Goal: Download file/media

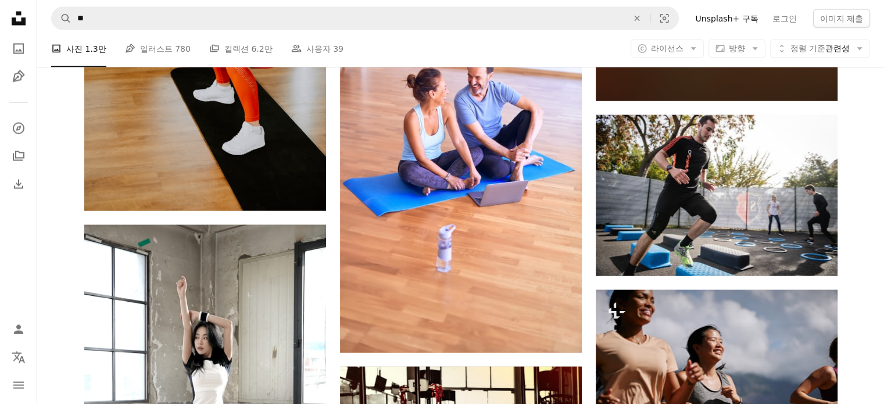
scroll to position [15641, 0]
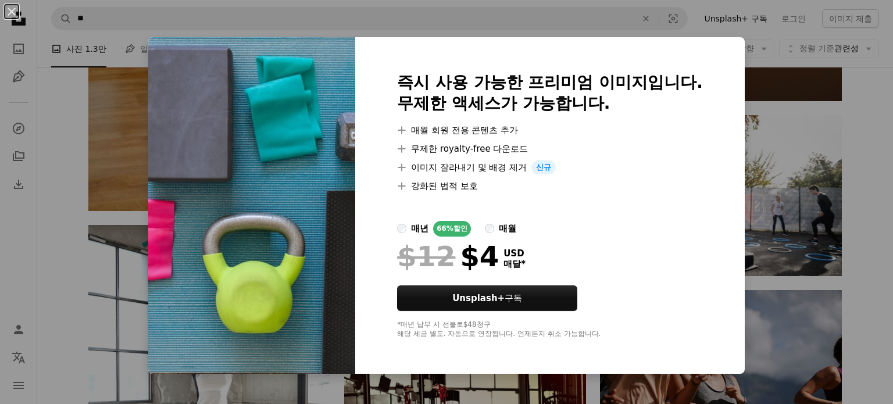
click at [871, 158] on div "An X shape 즉시 사용 가능한 프리미엄 이미지입니다. 무제한 액세스가 가능합니다. A plus sign 매월 회원 전용 콘텐츠 추가 A…" at bounding box center [446, 202] width 893 height 404
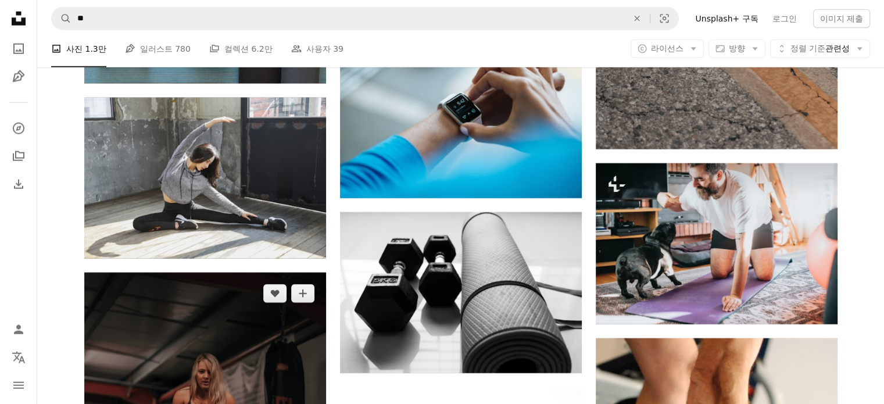
scroll to position [16338, 0]
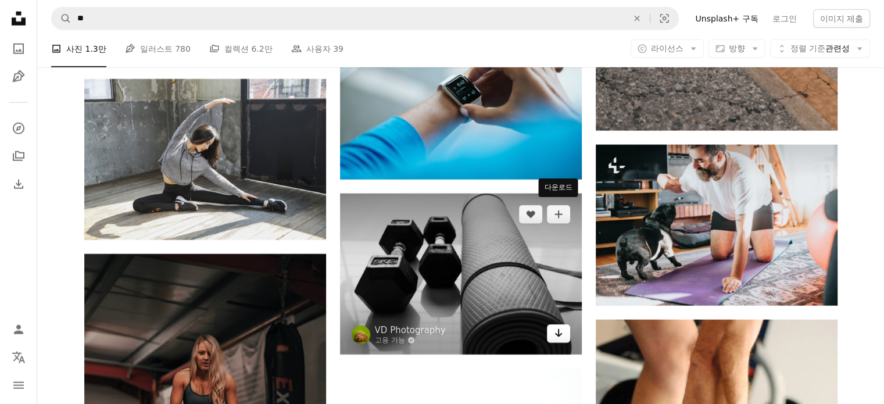
click at [563, 326] on icon "Arrow pointing down" at bounding box center [558, 333] width 9 height 14
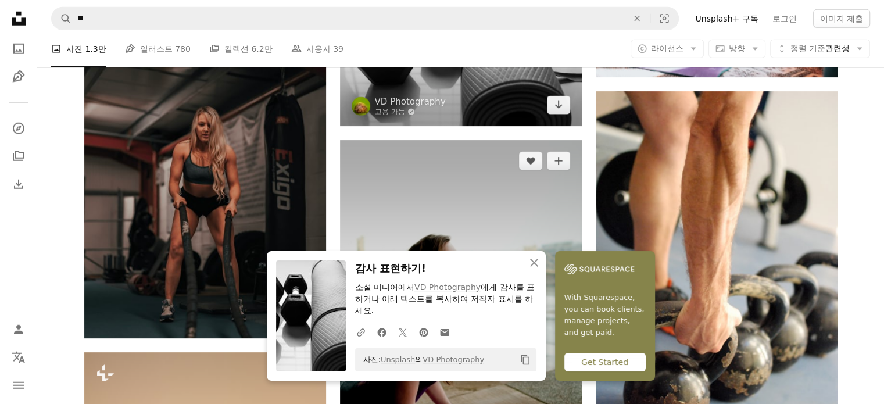
scroll to position [16629, 0]
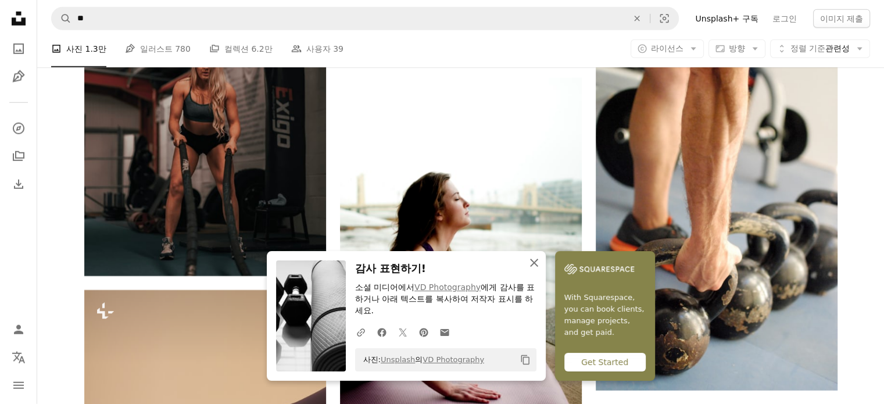
click at [546, 270] on button "An X shape 닫기" at bounding box center [534, 262] width 23 height 23
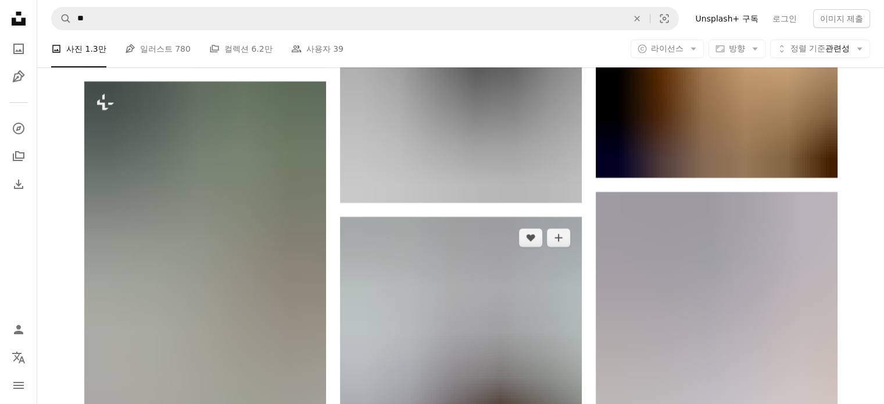
scroll to position [53027, 0]
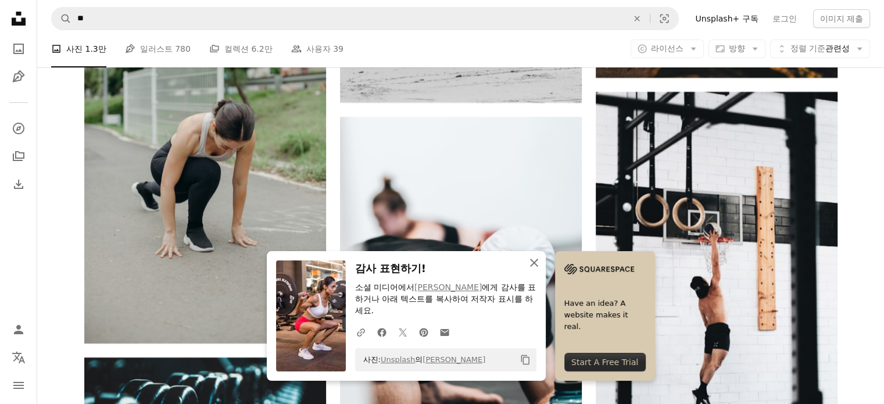
drag, startPoint x: 591, startPoint y: 268, endPoint x: 569, endPoint y: 260, distance: 23.5
click at [541, 268] on icon "An X shape" at bounding box center [534, 263] width 14 height 14
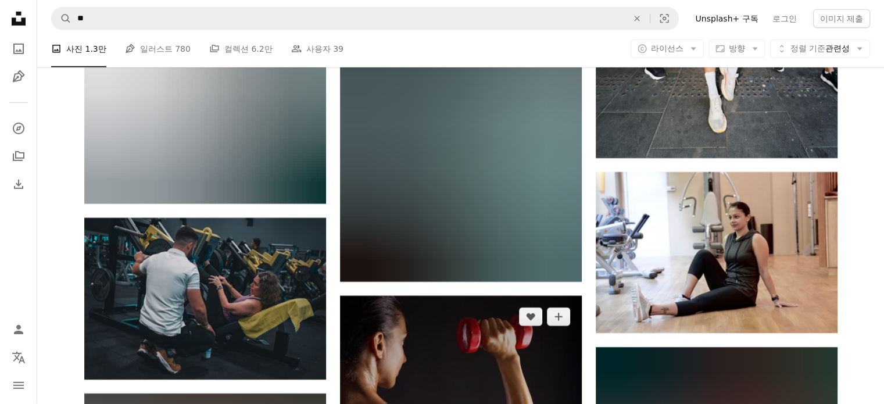
scroll to position [56865, 0]
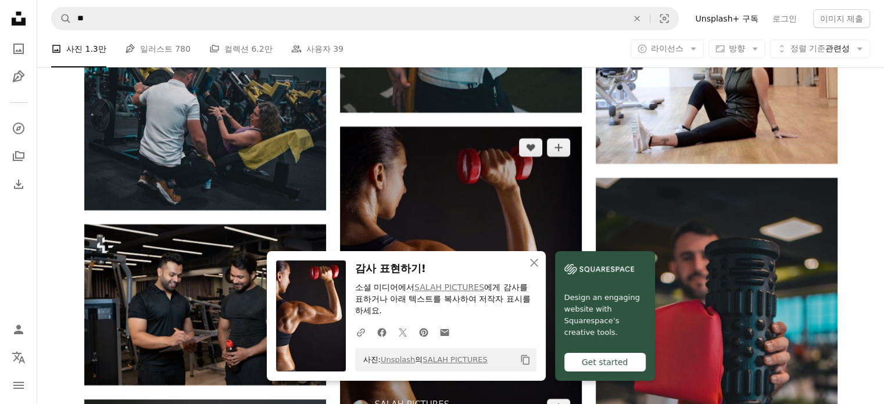
scroll to position [56923, 0]
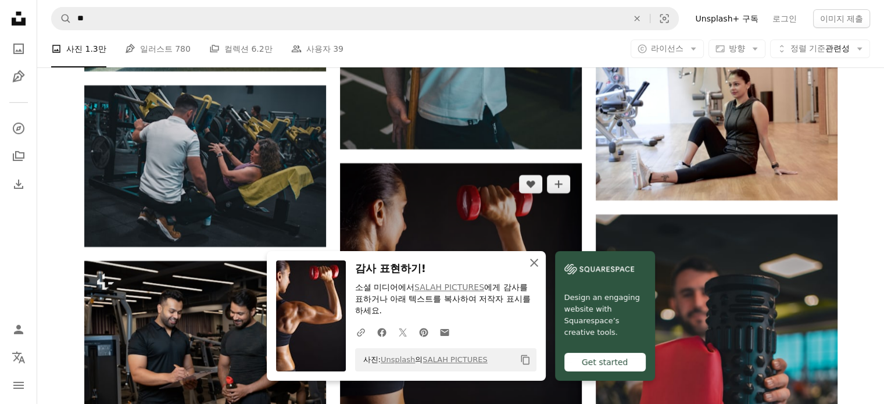
drag, startPoint x: 598, startPoint y: 265, endPoint x: 501, endPoint y: 158, distance: 144.5
click at [546, 265] on button "An X shape 닫기" at bounding box center [534, 262] width 23 height 23
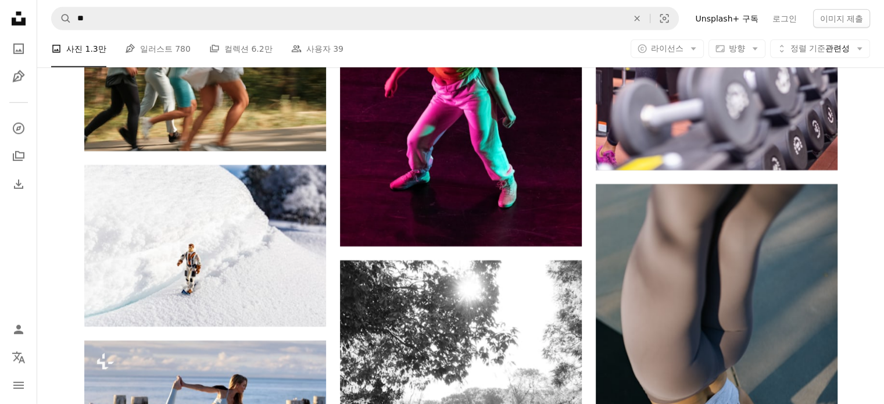
scroll to position [60935, 0]
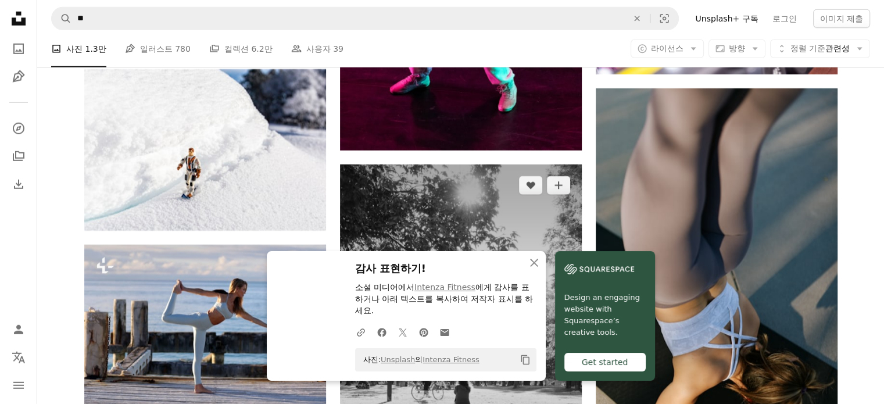
scroll to position [61167, 0]
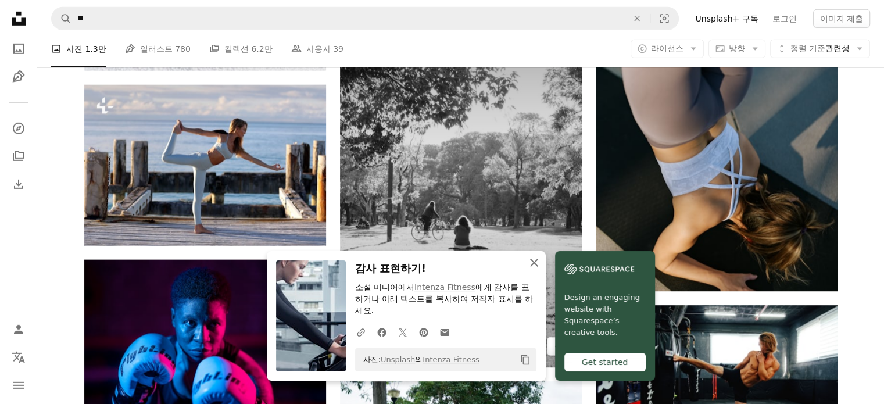
drag, startPoint x: 585, startPoint y: 263, endPoint x: 548, endPoint y: 234, distance: 46.9
click at [541, 263] on icon "An X shape" at bounding box center [534, 263] width 14 height 14
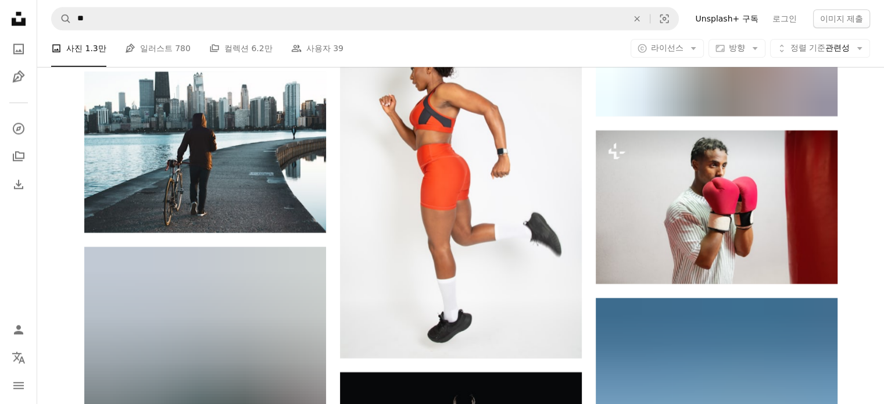
scroll to position [63435, 0]
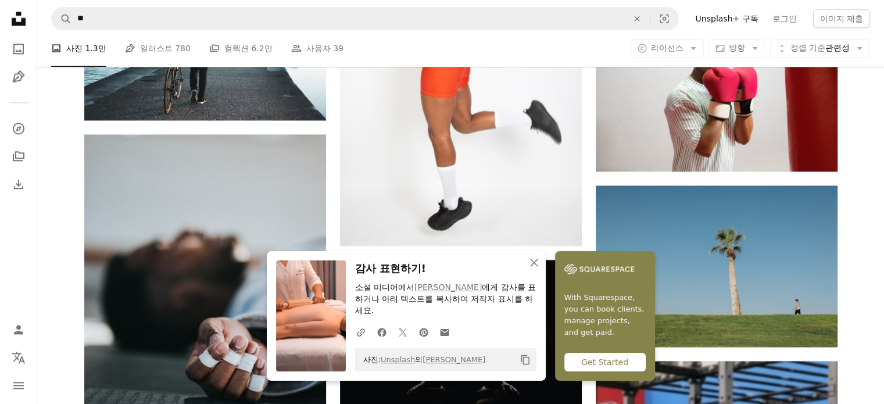
scroll to position [63493, 0]
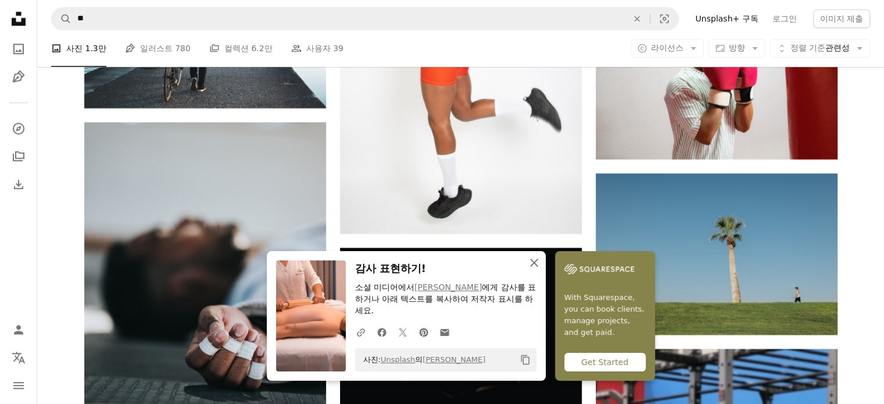
click at [538, 260] on icon "button" at bounding box center [534, 263] width 8 height 8
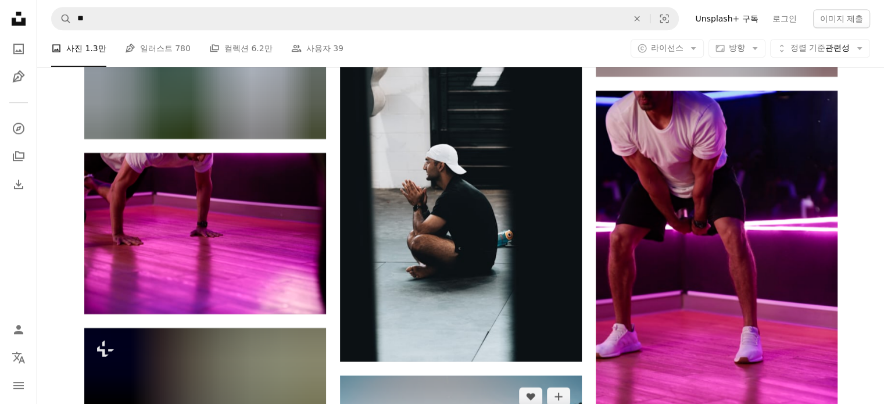
scroll to position [67272, 0]
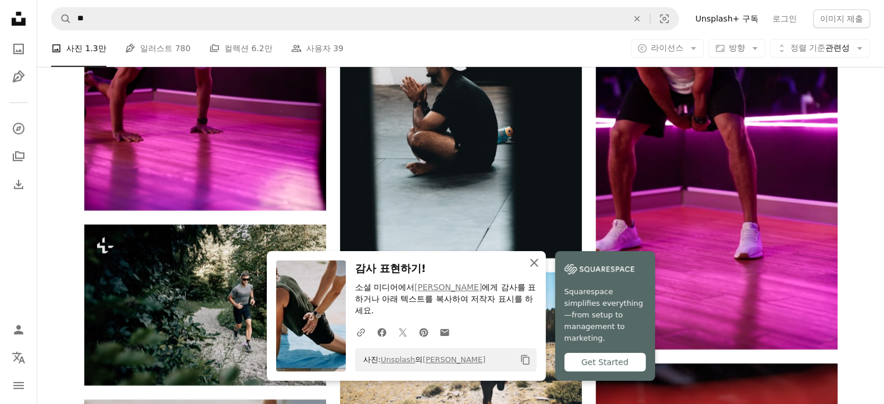
drag, startPoint x: 590, startPoint y: 262, endPoint x: 584, endPoint y: 258, distance: 7.9
click at [541, 262] on icon "An X shape" at bounding box center [534, 263] width 14 height 14
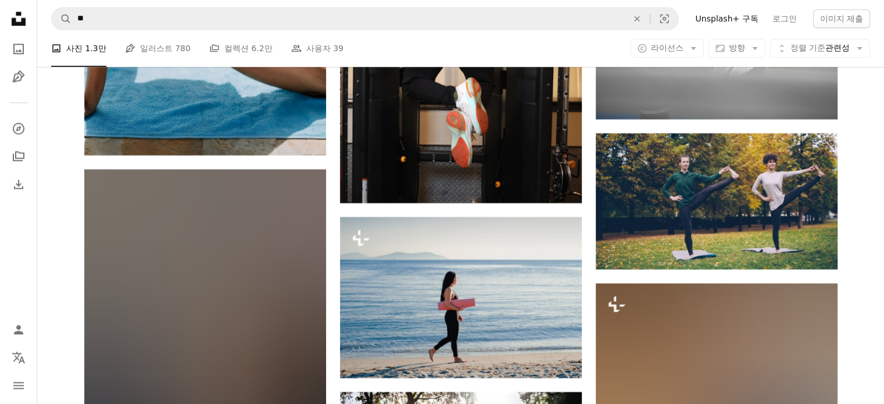
scroll to position [67854, 0]
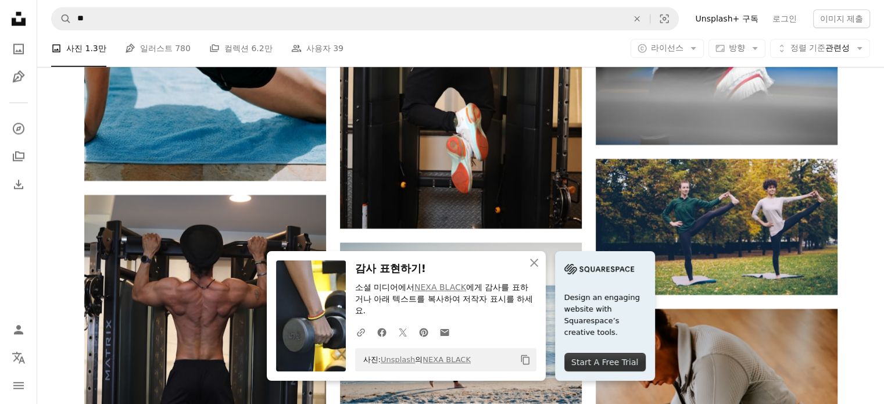
click at [541, 260] on icon "An X shape" at bounding box center [534, 263] width 14 height 14
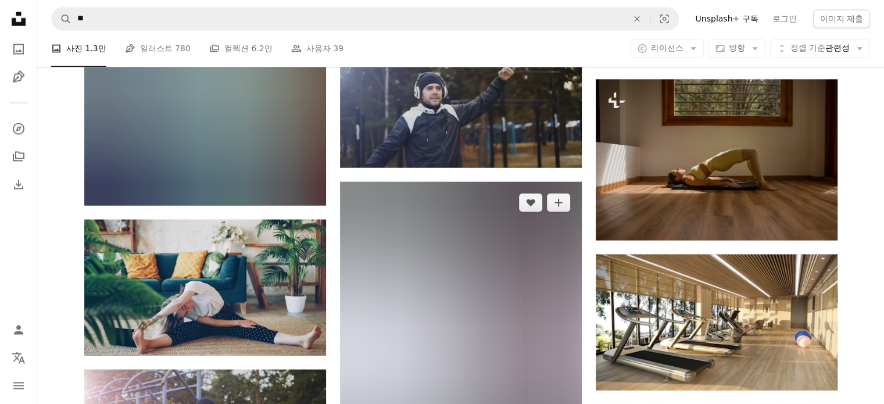
scroll to position [90646, 0]
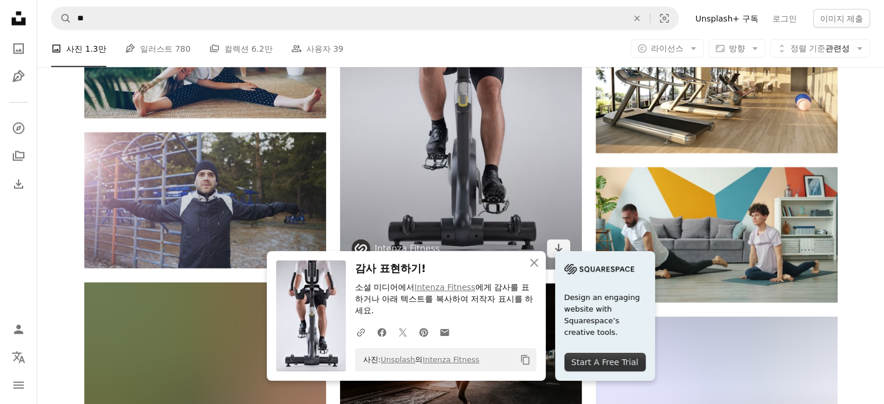
scroll to position [90879, 0]
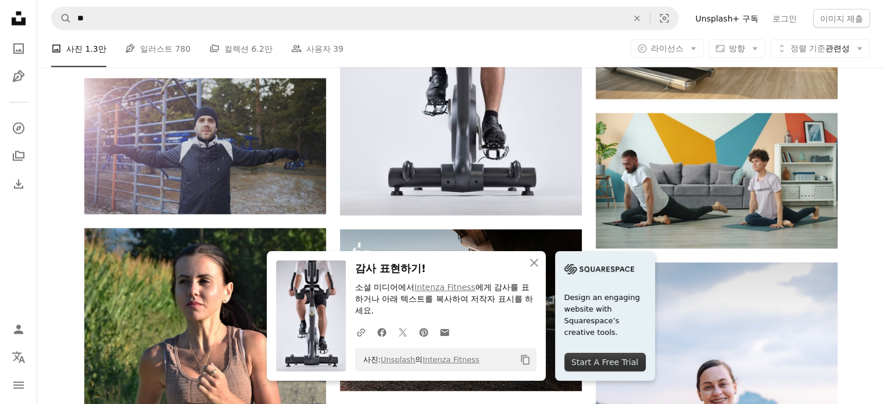
drag, startPoint x: 878, startPoint y: 174, endPoint x: 857, endPoint y: 162, distance: 23.9
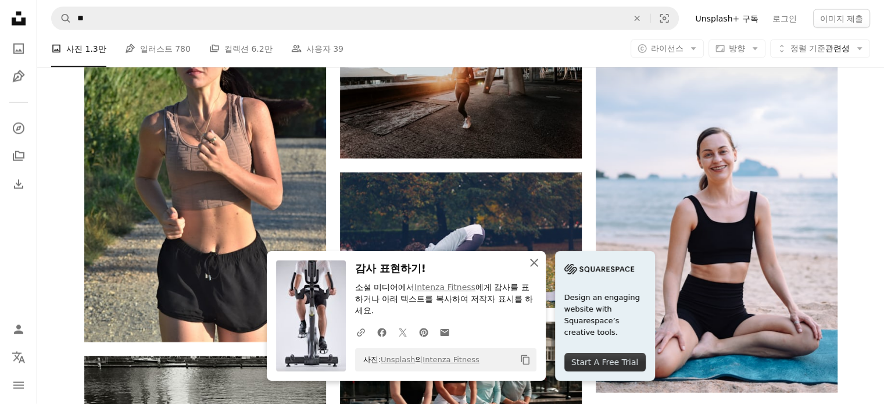
click at [541, 263] on icon "An X shape" at bounding box center [534, 263] width 14 height 14
click at [538, 262] on icon "button" at bounding box center [534, 263] width 8 height 8
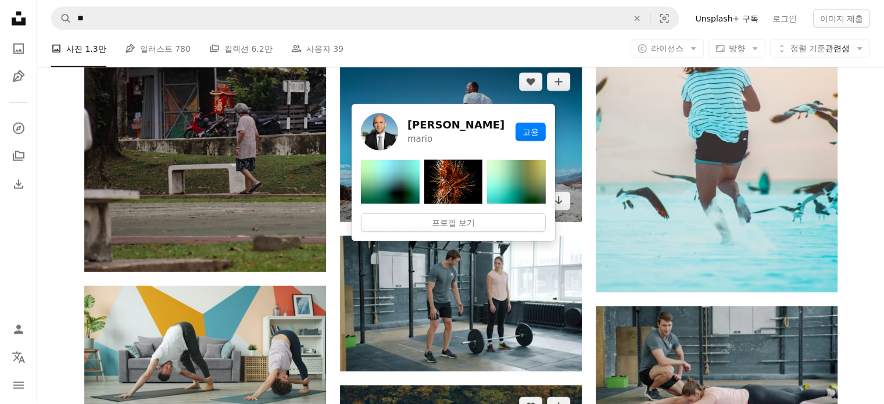
scroll to position [99949, 0]
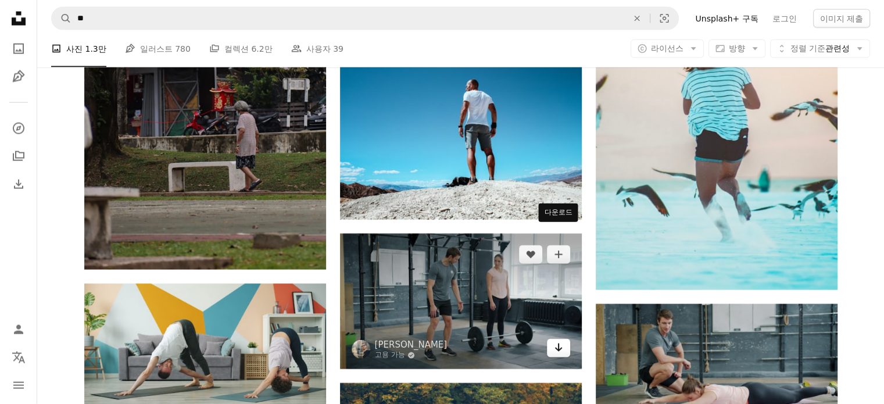
click at [565, 339] on link "Arrow pointing down" at bounding box center [558, 348] width 23 height 19
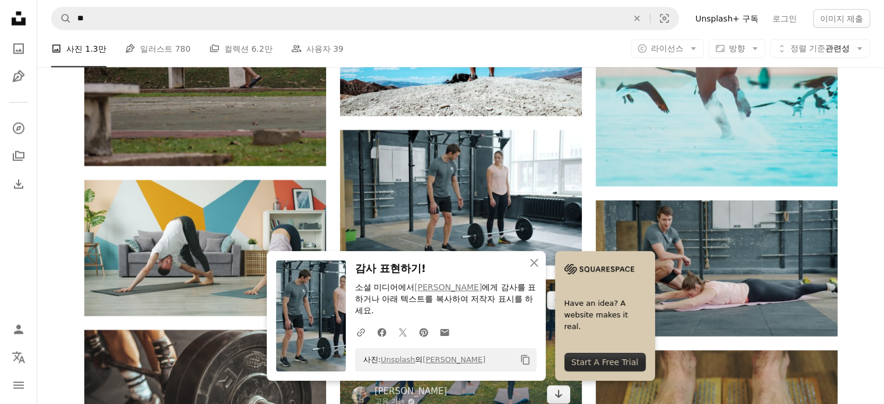
scroll to position [100065, 0]
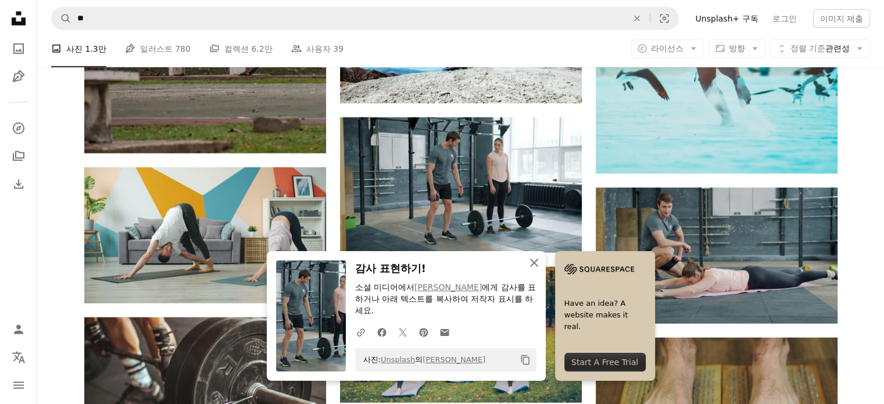
click at [541, 259] on icon "An X shape" at bounding box center [534, 263] width 14 height 14
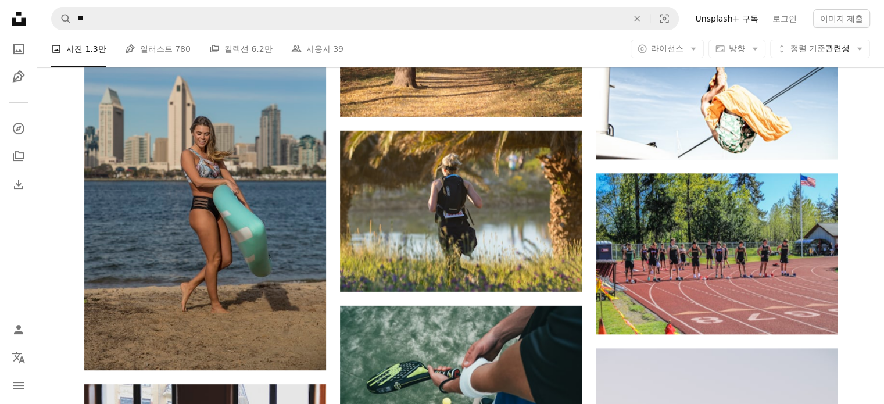
scroll to position [102101, 0]
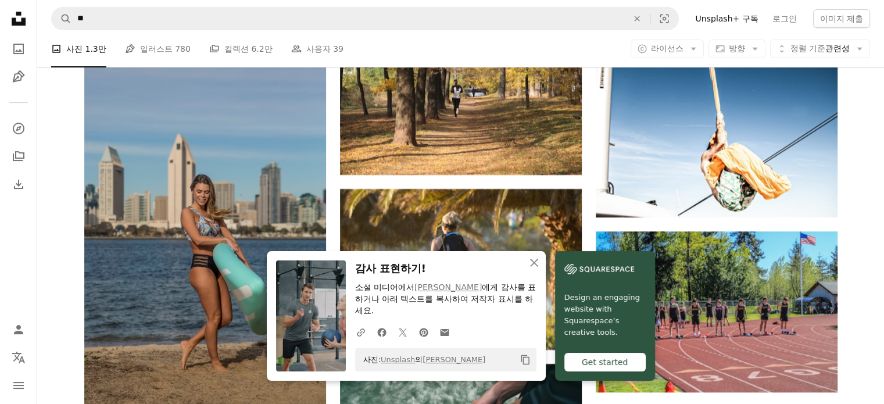
drag, startPoint x: 873, startPoint y: 274, endPoint x: 737, endPoint y: 281, distance: 135.7
click at [541, 260] on icon "An X shape" at bounding box center [534, 263] width 14 height 14
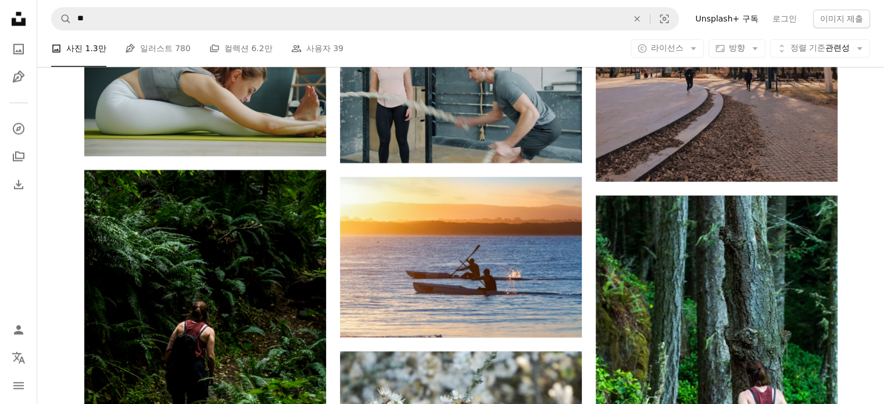
scroll to position [108147, 0]
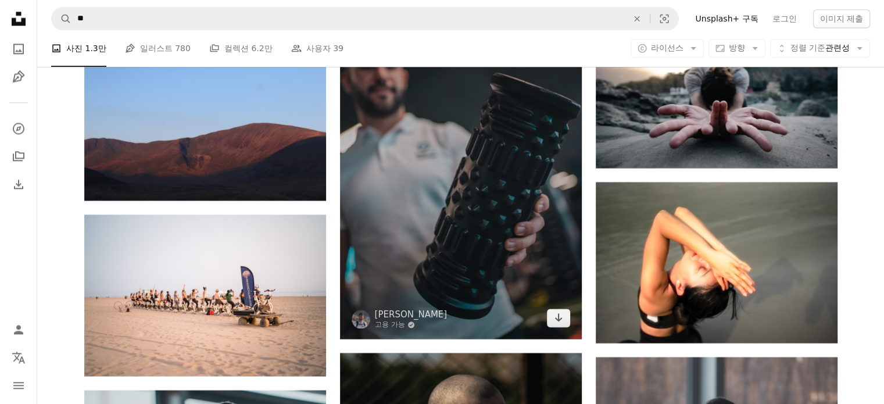
scroll to position [116753, 0]
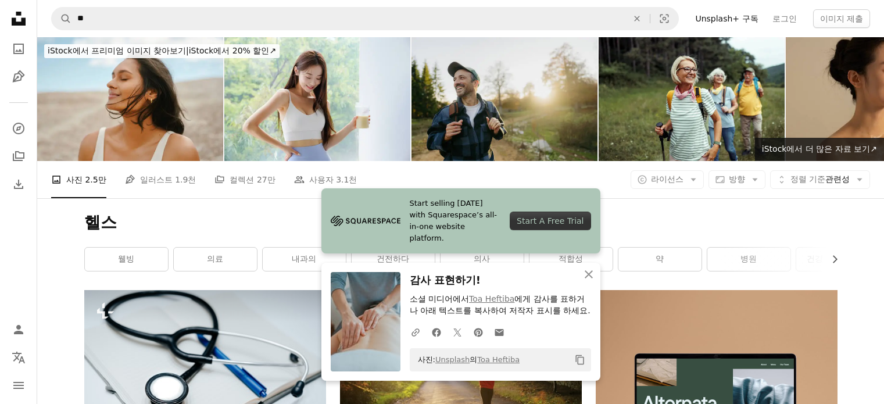
scroll to position [8780, 0]
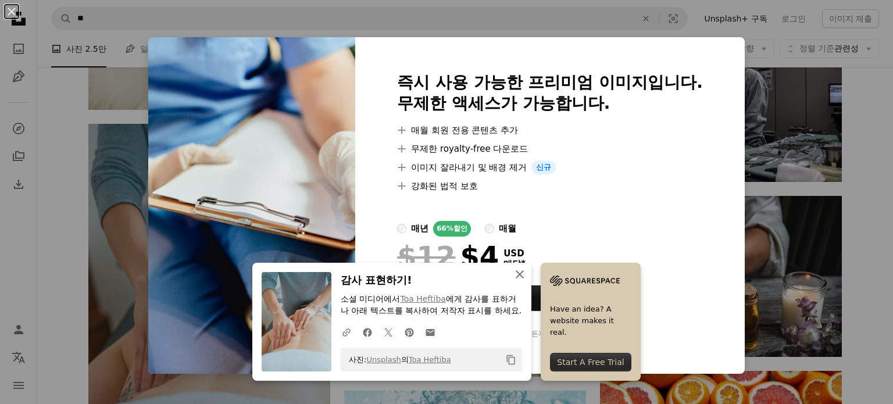
click at [527, 267] on icon "An X shape" at bounding box center [520, 274] width 14 height 14
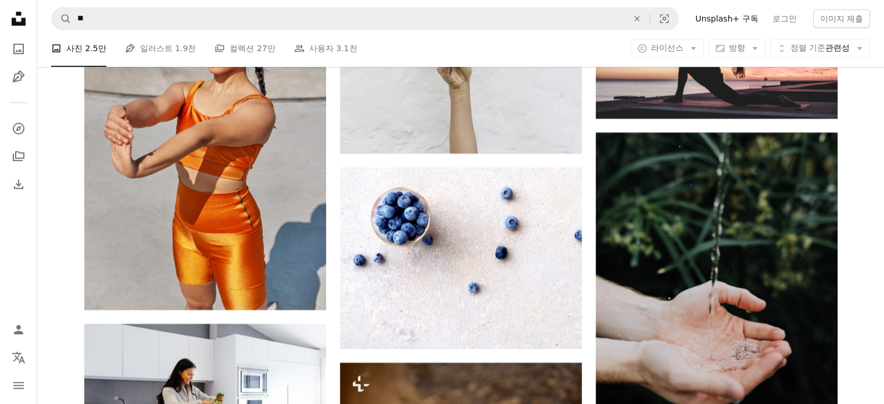
scroll to position [9768, 0]
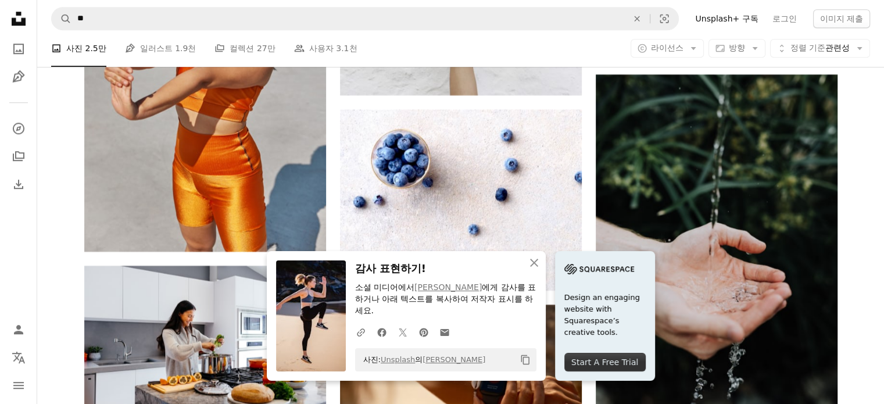
drag, startPoint x: 870, startPoint y: 290, endPoint x: 861, endPoint y: 290, distance: 9.3
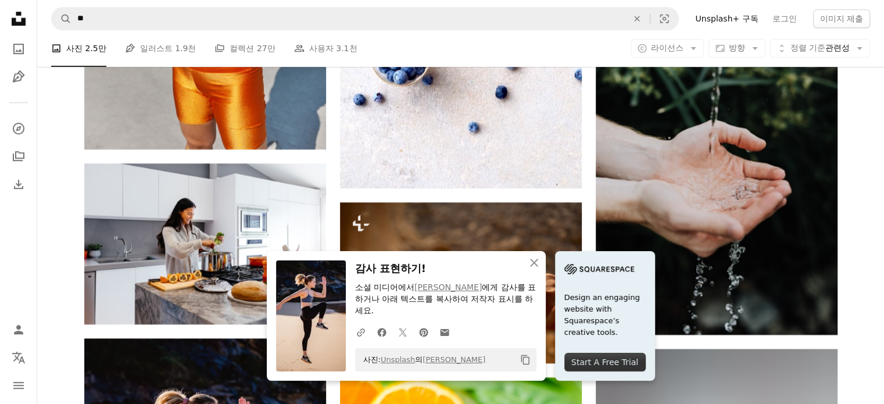
scroll to position [9943, 0]
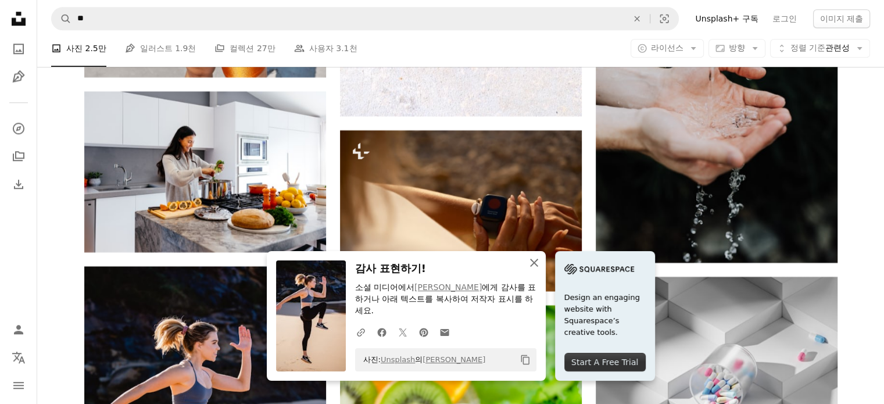
click at [541, 256] on icon "An X shape" at bounding box center [534, 263] width 14 height 14
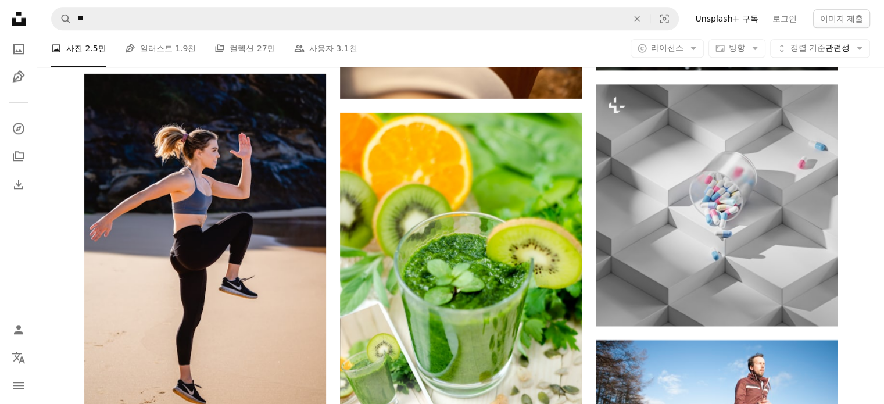
scroll to position [10117, 0]
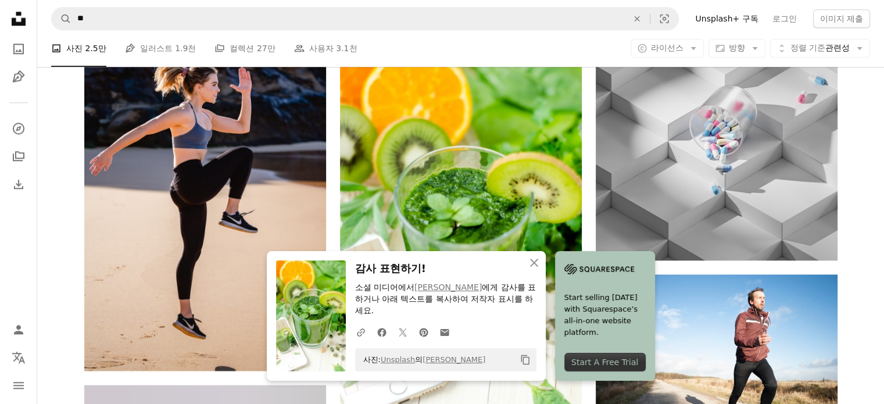
scroll to position [10350, 0]
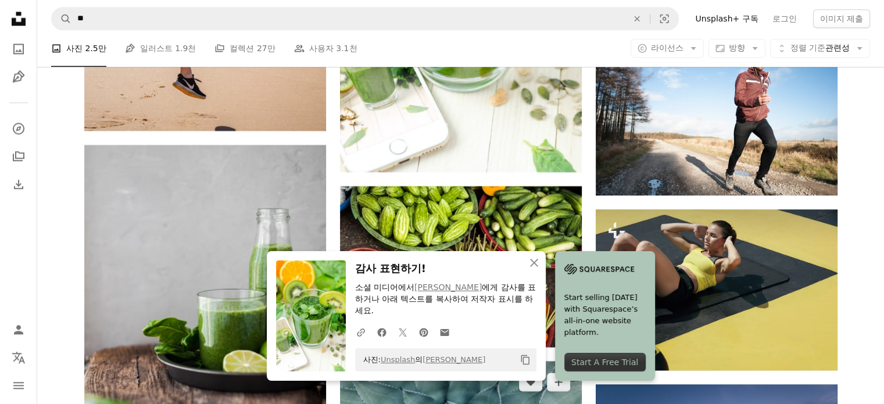
scroll to position [10582, 0]
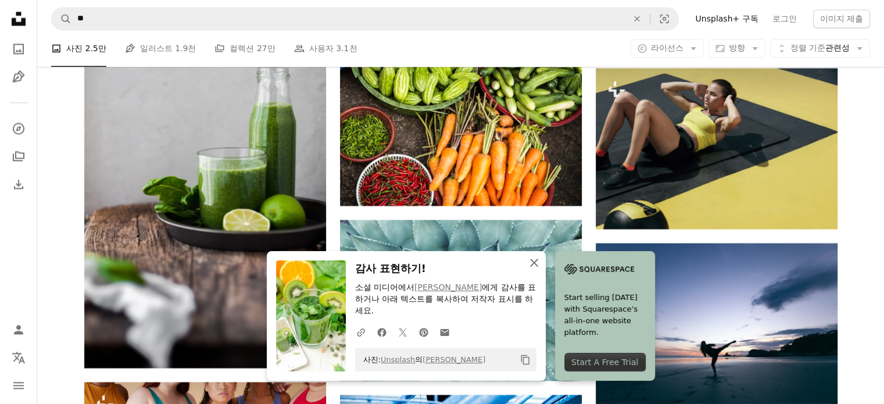
click at [538, 260] on icon "button" at bounding box center [534, 263] width 8 height 8
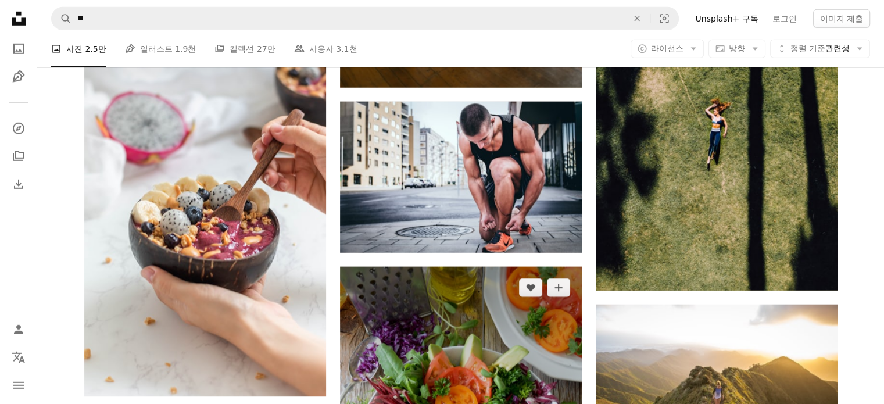
scroll to position [12501, 0]
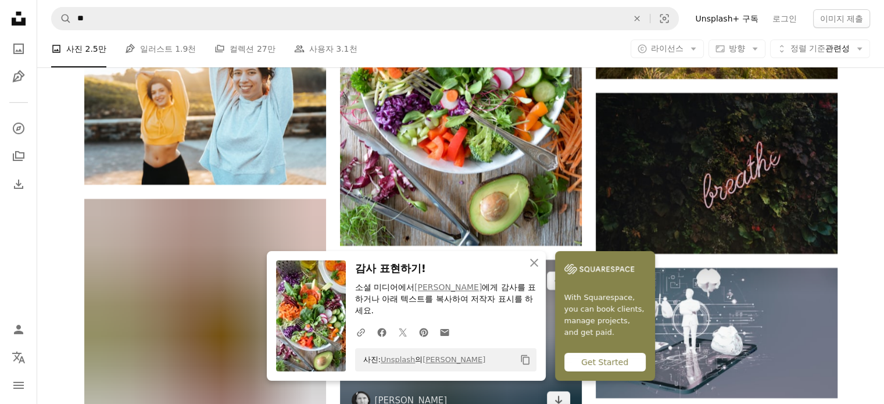
scroll to position [12792, 0]
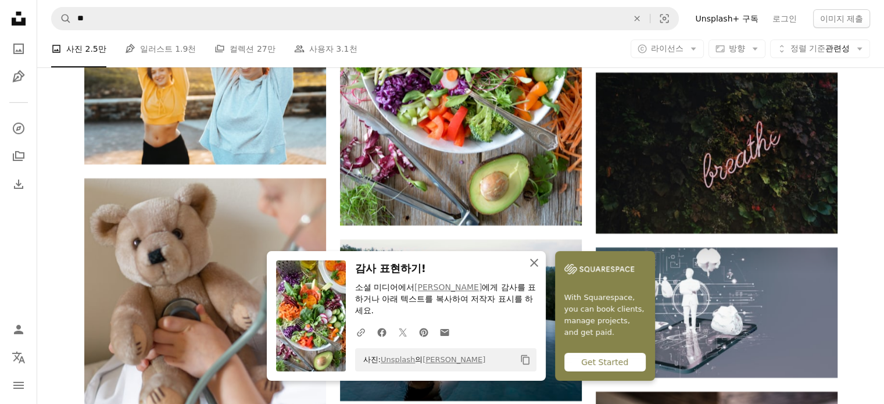
click at [538, 266] on icon "button" at bounding box center [534, 263] width 8 height 8
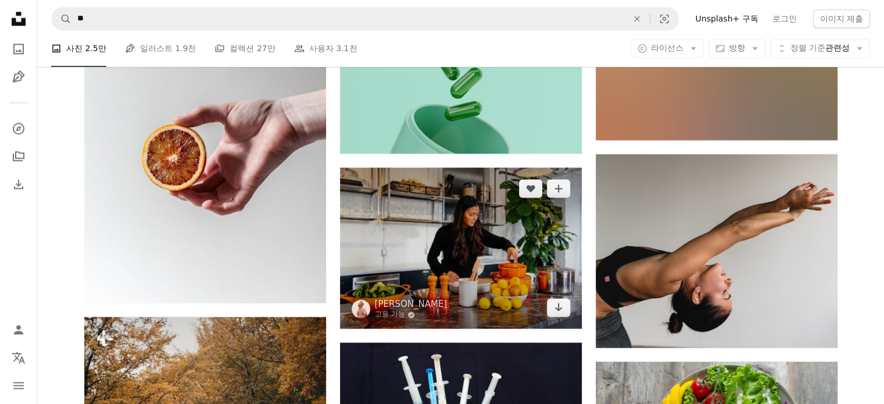
scroll to position [19536, 0]
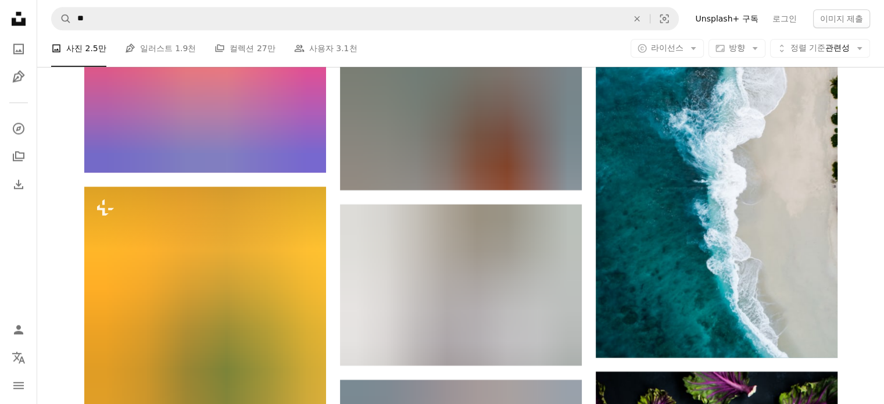
scroll to position [27967, 0]
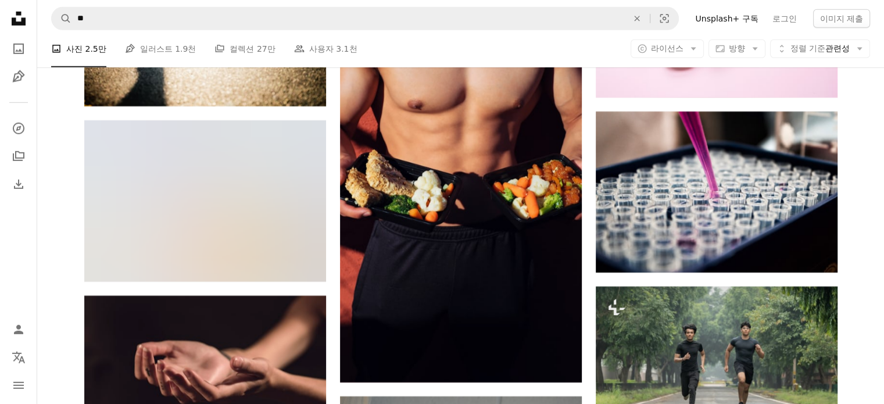
scroll to position [30177, 0]
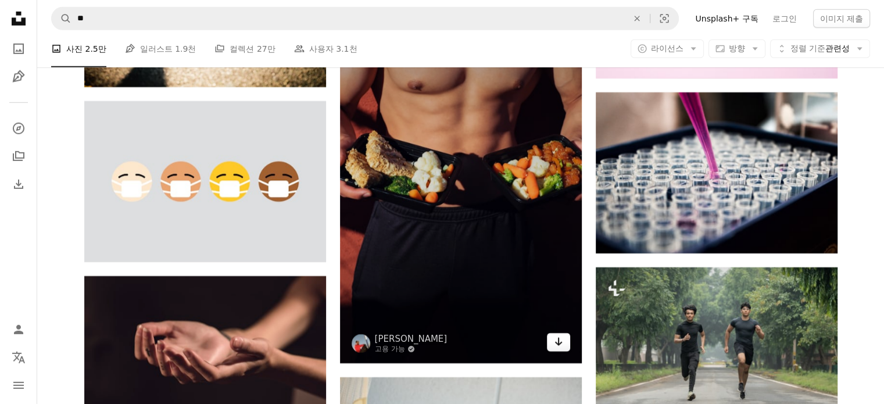
click at [561, 335] on icon "Arrow pointing down" at bounding box center [558, 342] width 9 height 14
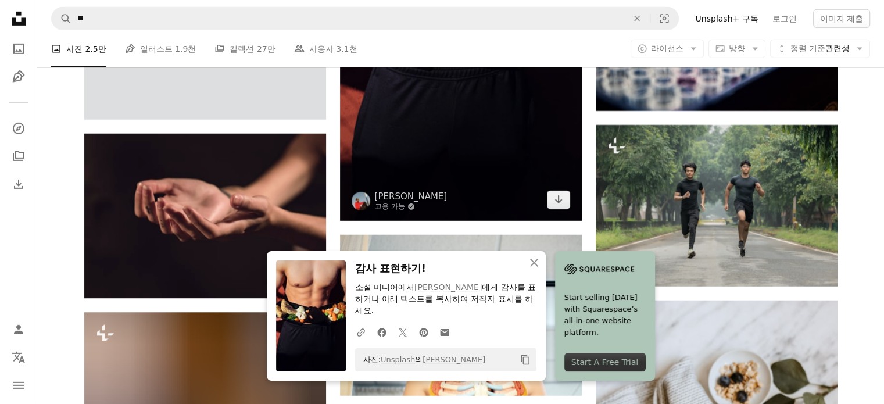
scroll to position [30351, 0]
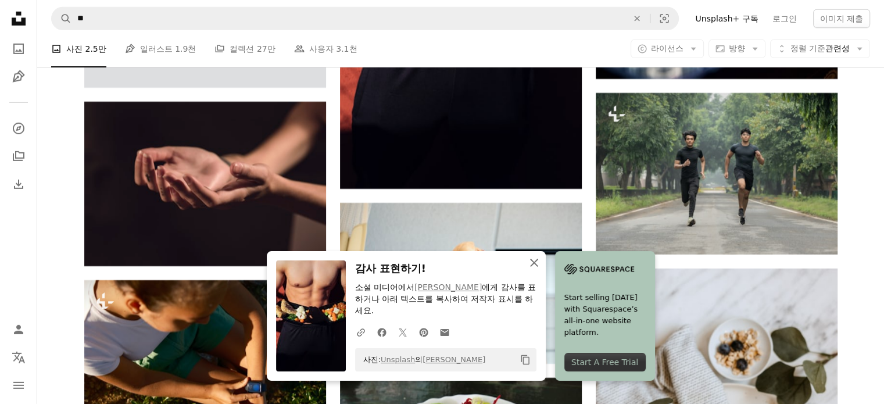
drag, startPoint x: 594, startPoint y: 280, endPoint x: 594, endPoint y: 273, distance: 6.4
click at [541, 270] on icon "An X shape" at bounding box center [534, 263] width 14 height 14
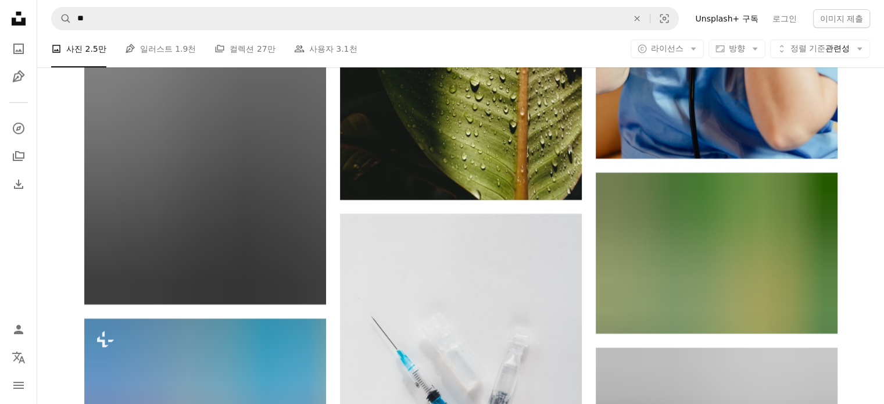
scroll to position [61574, 0]
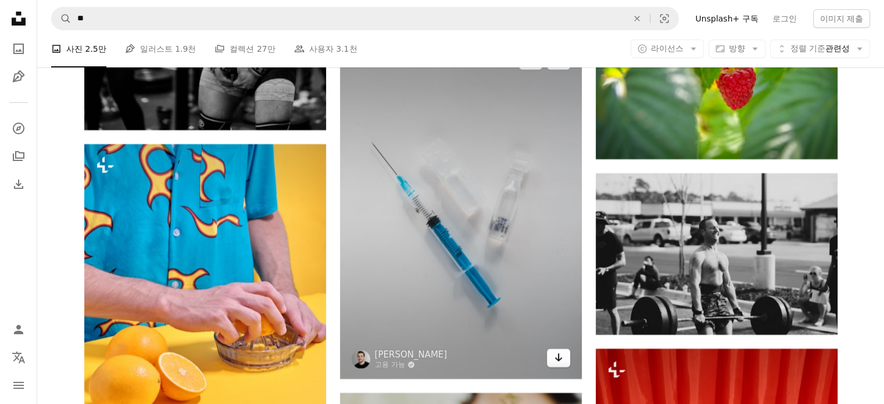
click at [553, 349] on link "Arrow pointing down" at bounding box center [558, 358] width 23 height 19
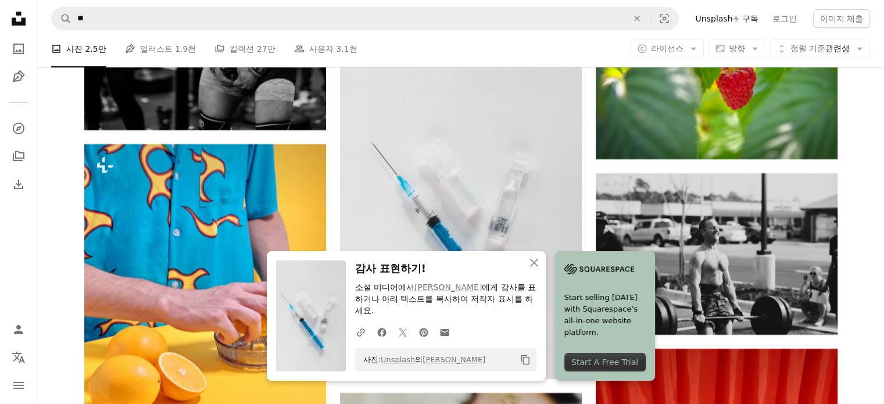
drag, startPoint x: 862, startPoint y: 188, endPoint x: 851, endPoint y: 167, distance: 24.2
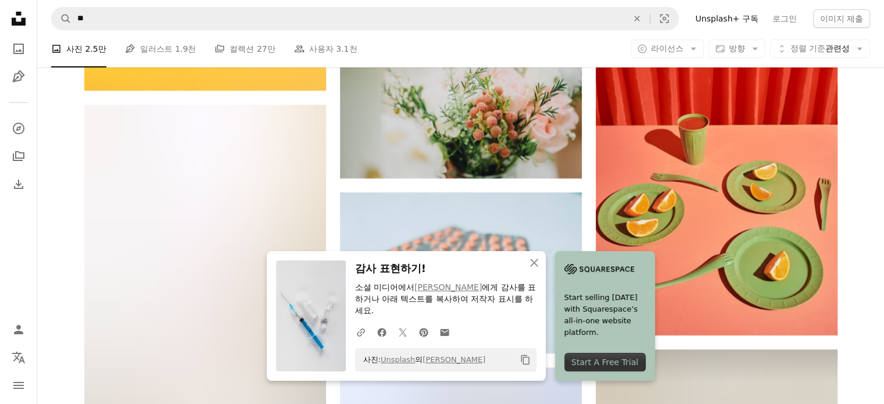
scroll to position [62098, 0]
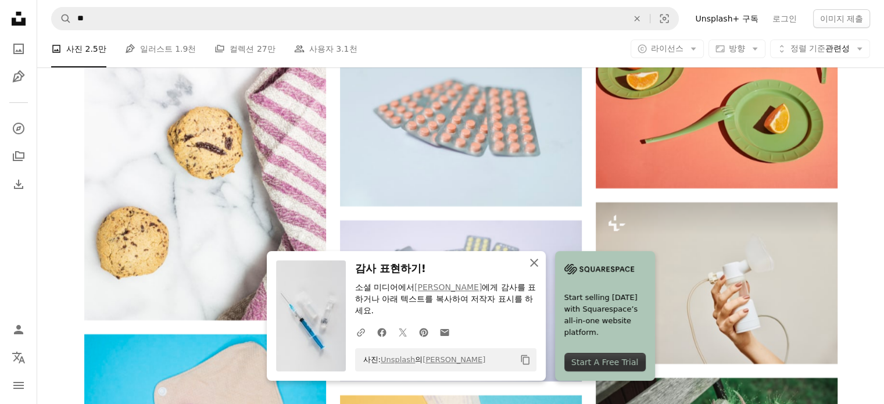
click at [541, 256] on icon "An X shape" at bounding box center [534, 263] width 14 height 14
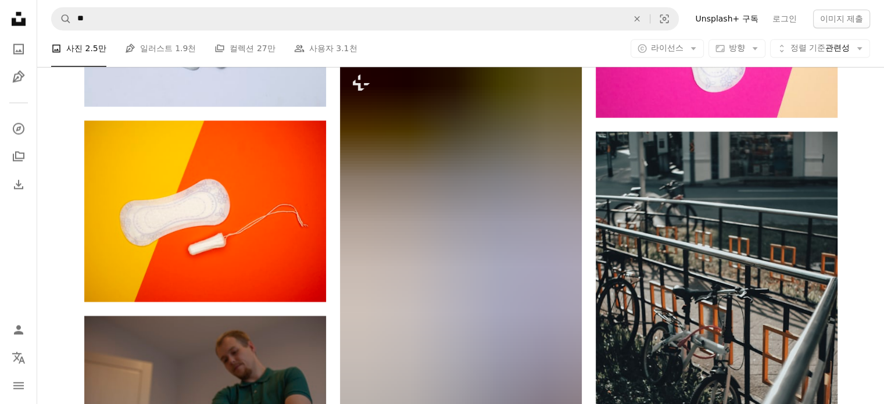
scroll to position [63900, 0]
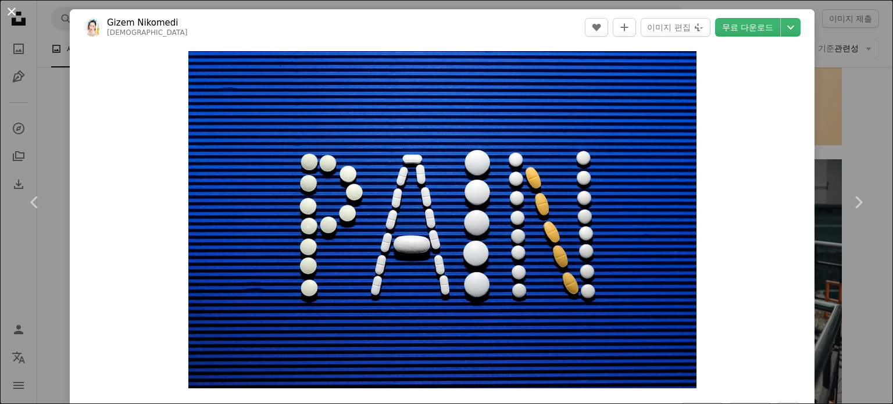
click at [6, 10] on button "An X shape" at bounding box center [12, 12] width 14 height 14
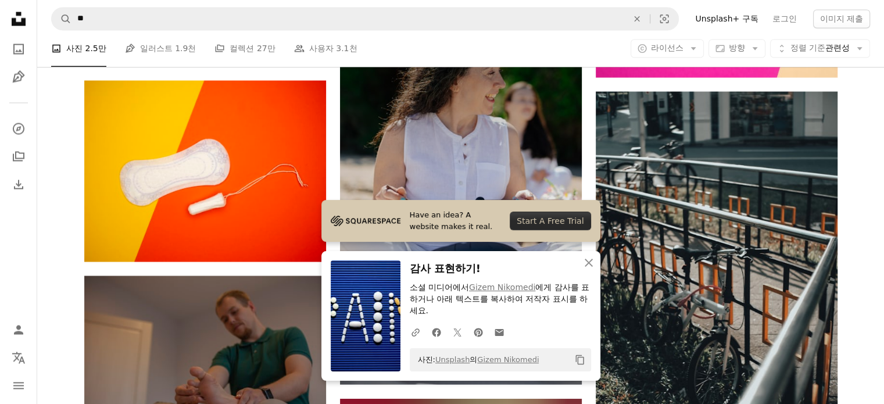
scroll to position [64016, 0]
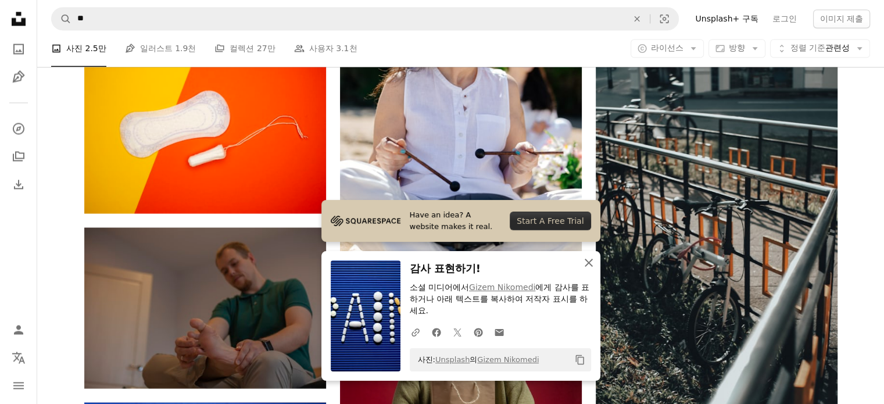
drag, startPoint x: 587, startPoint y: 263, endPoint x: 570, endPoint y: 245, distance: 24.7
click at [587, 263] on icon "An X shape" at bounding box center [589, 263] width 14 height 14
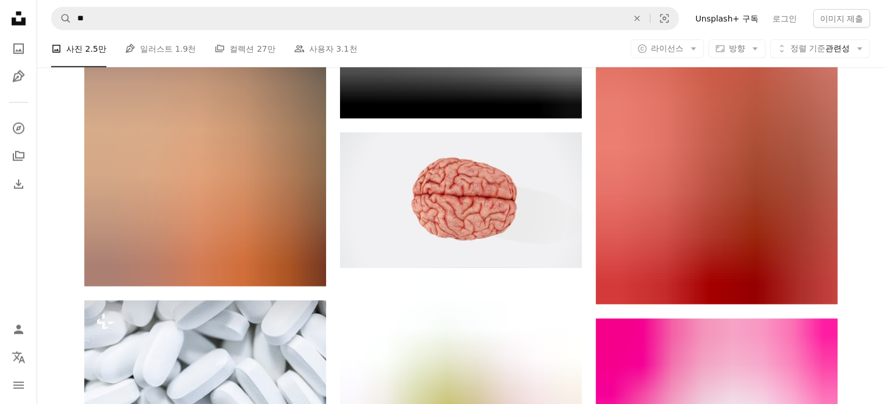
scroll to position [64656, 0]
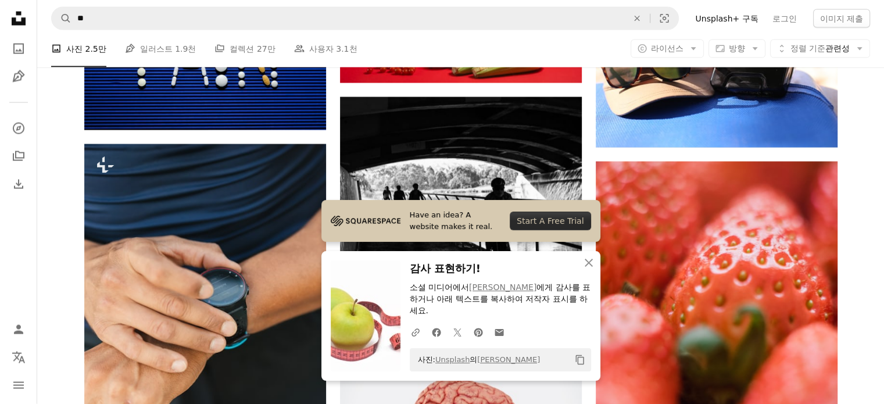
scroll to position [64477, 0]
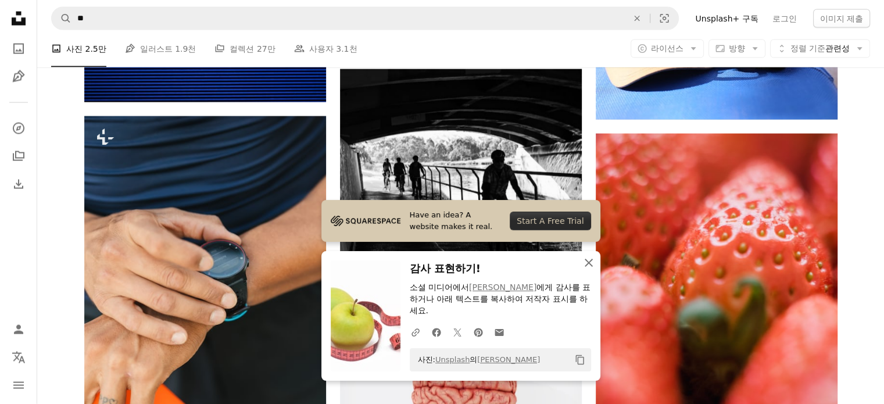
click at [594, 258] on icon "An X shape" at bounding box center [589, 263] width 14 height 14
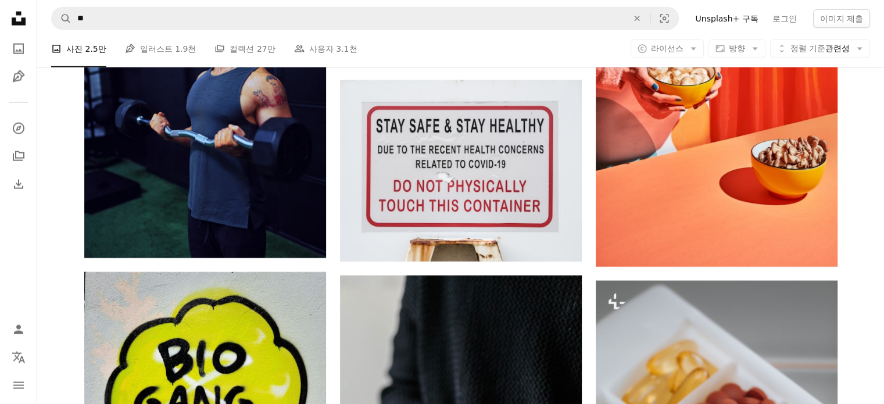
scroll to position [69128, 0]
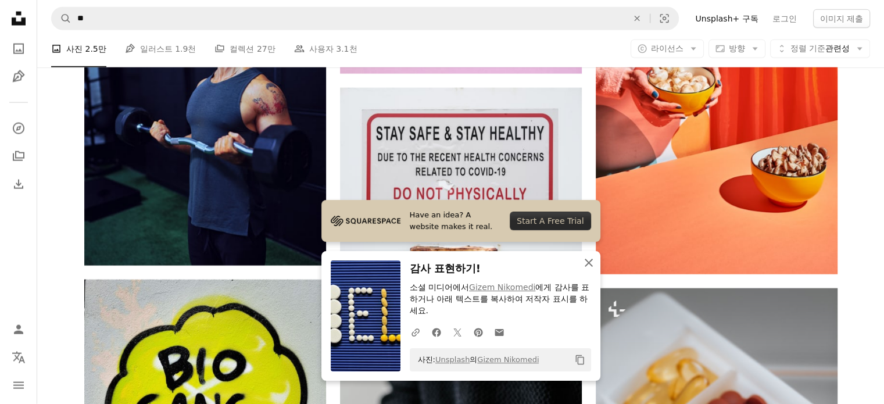
click at [588, 262] on icon "button" at bounding box center [589, 263] width 8 height 8
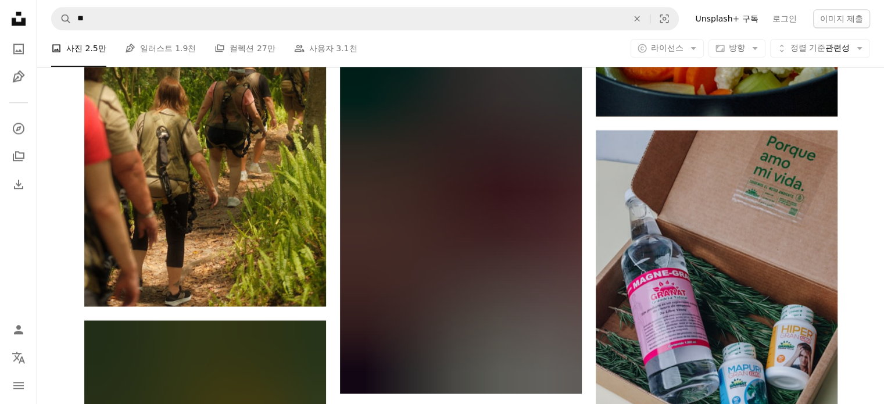
scroll to position [111864, 0]
